Goal: Task Accomplishment & Management: Complete application form

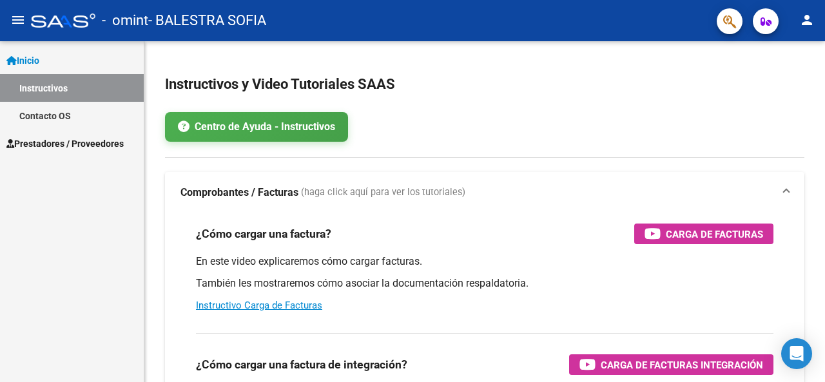
click at [50, 137] on span "Prestadores / Proveedores" at bounding box center [64, 144] width 117 height 14
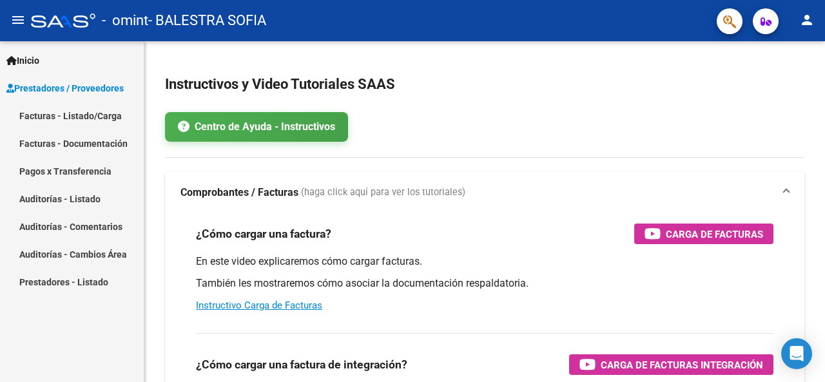
click at [90, 121] on link "Facturas - Listado/Carga" at bounding box center [72, 116] width 144 height 28
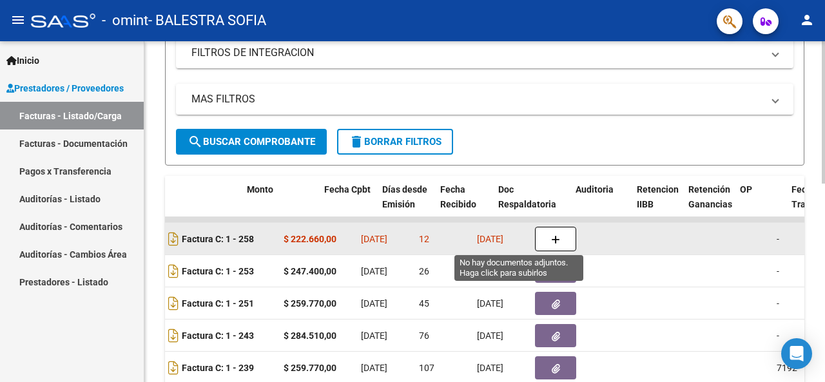
scroll to position [0, 512]
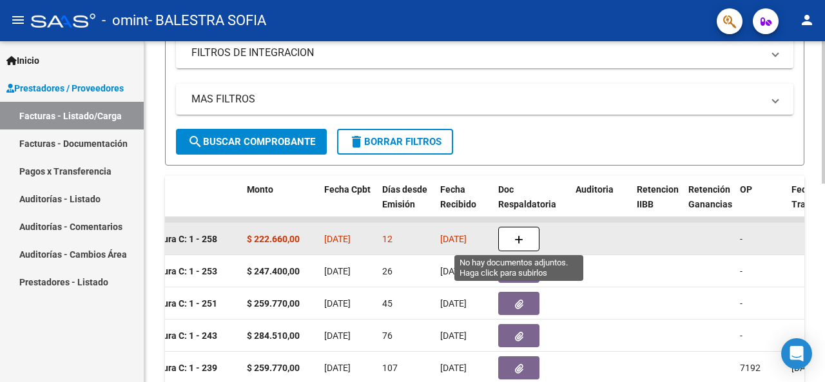
click at [506, 239] on button "button" at bounding box center [518, 239] width 41 height 24
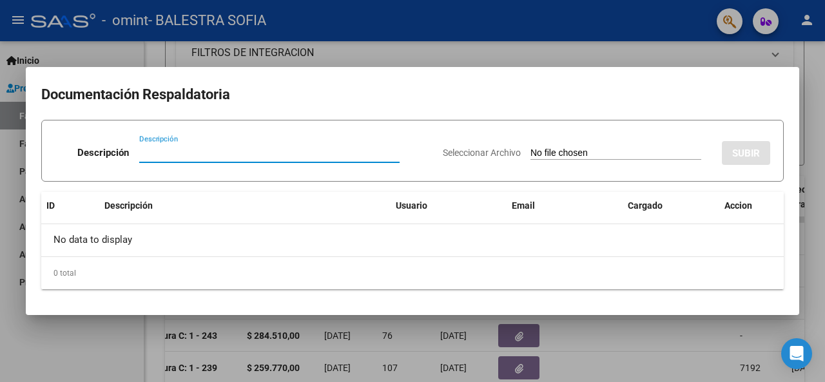
click at [506, 235] on div "No data to display" at bounding box center [412, 240] width 743 height 32
click at [219, 151] on input "Descripción" at bounding box center [269, 153] width 260 height 12
type input "asistencia"
click at [631, 154] on input "Seleccionar Archivo" at bounding box center [616, 154] width 171 height 12
type input "C:\fakepath\CamScanner [DATE] 17.35.pdf"
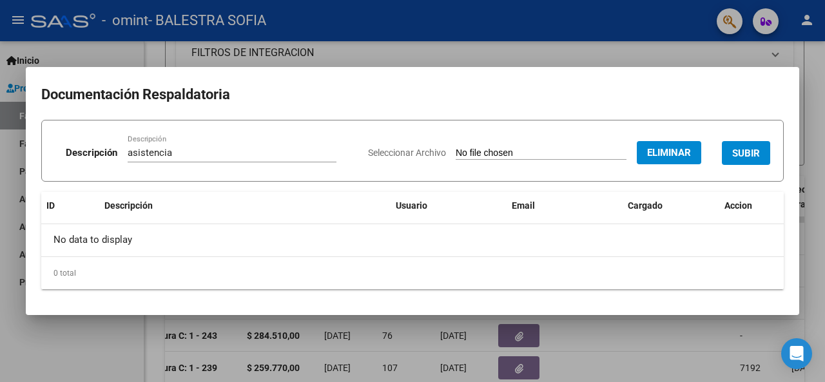
click at [757, 157] on span "SUBIR" at bounding box center [746, 154] width 28 height 12
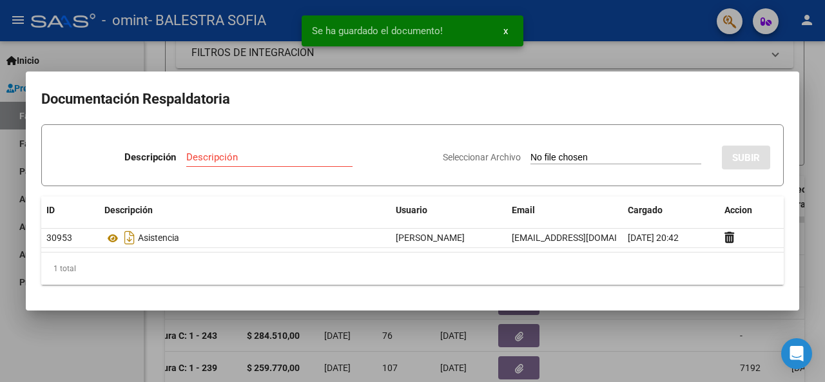
click at [808, 93] on div at bounding box center [412, 191] width 825 height 382
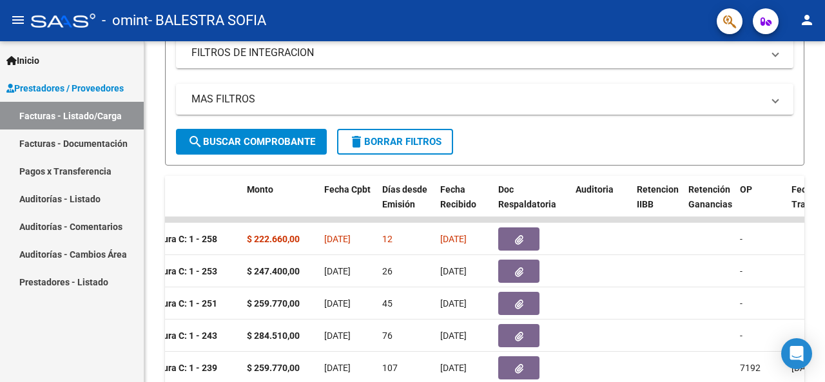
scroll to position [0, 0]
